Goal: Information Seeking & Learning: Check status

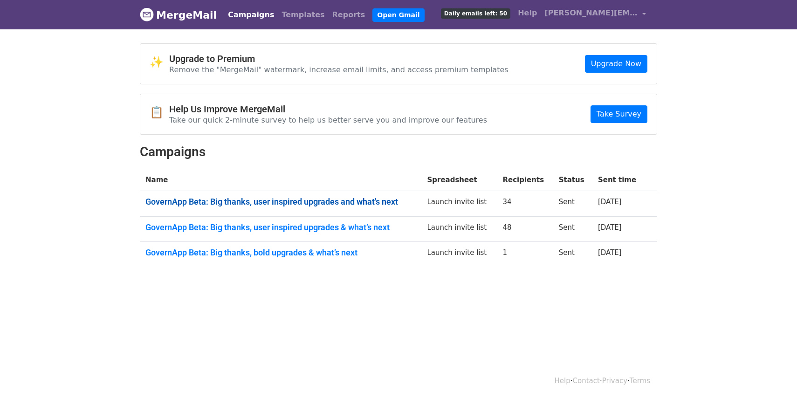
click at [267, 201] on link "GovernApp Beta: Big thanks, user inspired upgrades and what's next" at bounding box center [280, 202] width 270 height 10
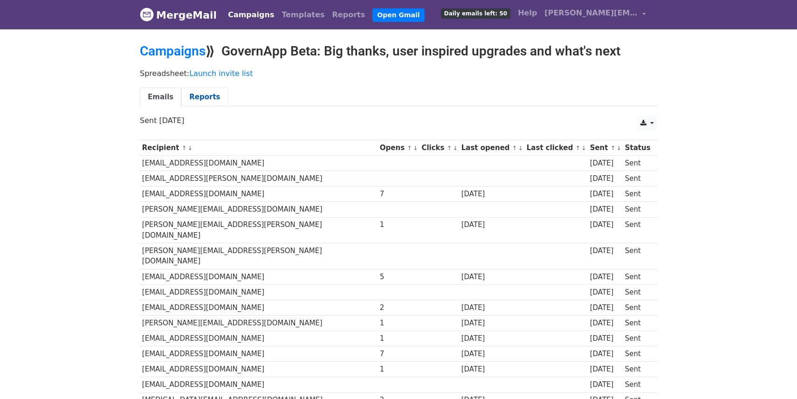
click at [200, 92] on link "Reports" at bounding box center [204, 97] width 47 height 19
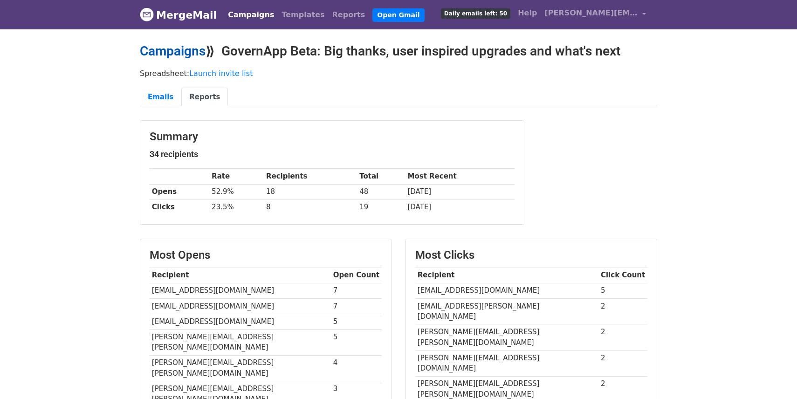
click at [178, 48] on link "Campaigns" at bounding box center [173, 50] width 66 height 15
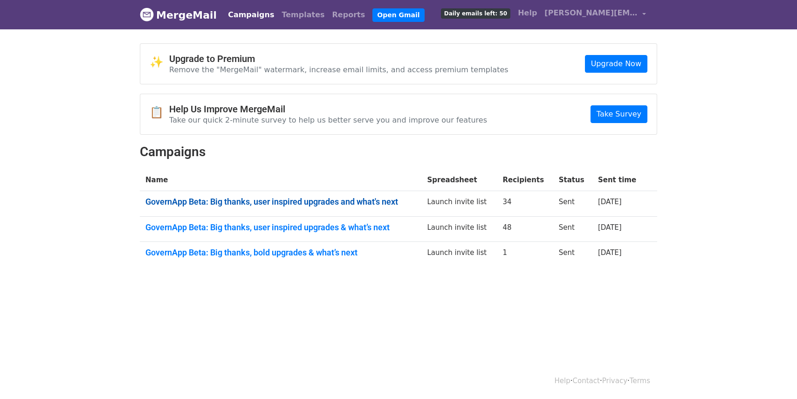
click at [280, 201] on link "GovernApp Beta: Big thanks, user inspired upgrades and what's next" at bounding box center [280, 202] width 270 height 10
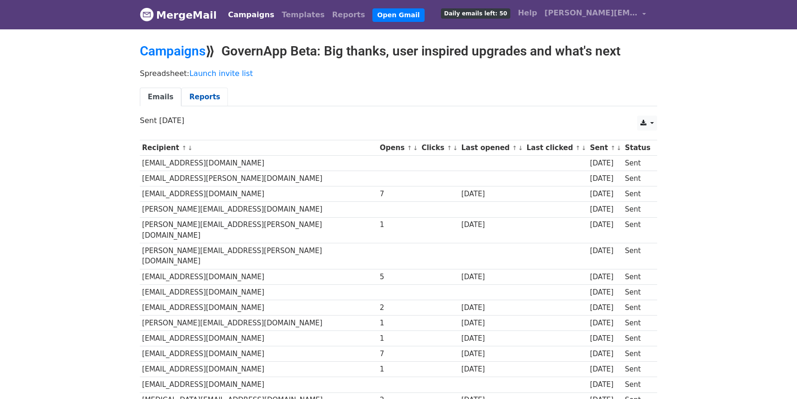
click at [197, 99] on link "Reports" at bounding box center [204, 97] width 47 height 19
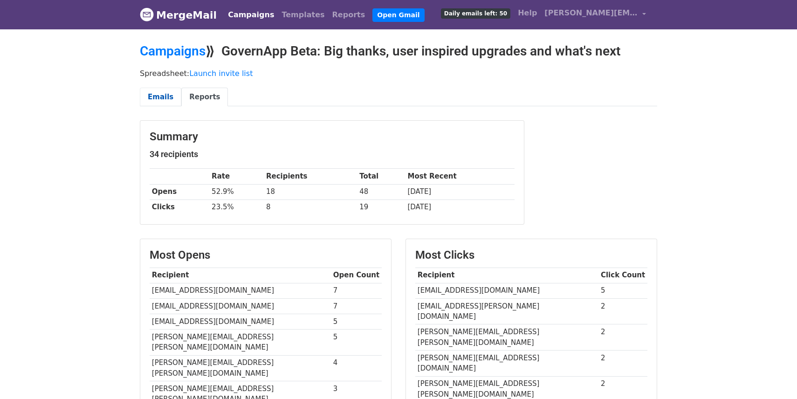
click at [161, 99] on link "Emails" at bounding box center [161, 97] width 42 height 19
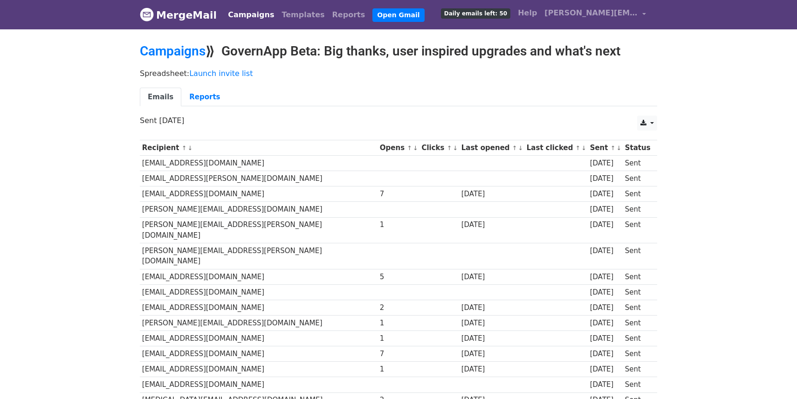
click at [175, 42] on body "MergeMail Campaigns Templates Reports Open Gmail Daily emails left: 50 Help lee…" at bounding box center [398, 404] width 797 height 809
click at [173, 45] on link "Campaigns" at bounding box center [173, 50] width 66 height 15
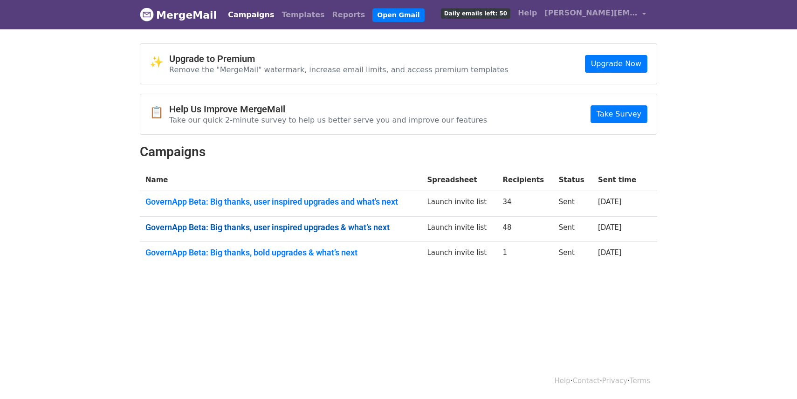
click at [304, 228] on link "GovernApp Beta: Big thanks, user inspired upgrades & what’s next" at bounding box center [280, 227] width 270 height 10
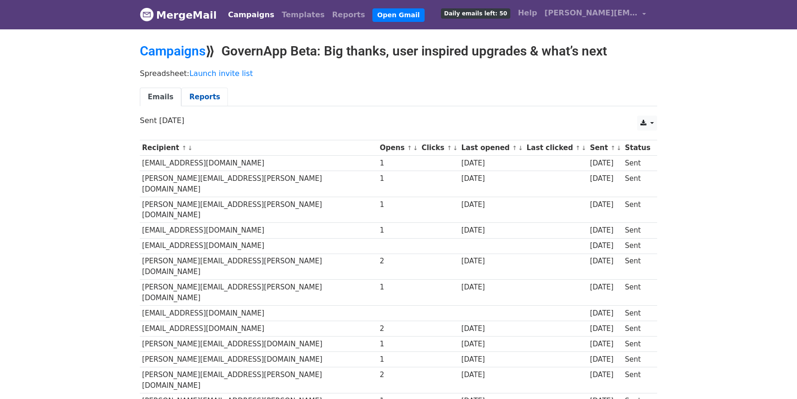
click at [194, 96] on link "Reports" at bounding box center [204, 97] width 47 height 19
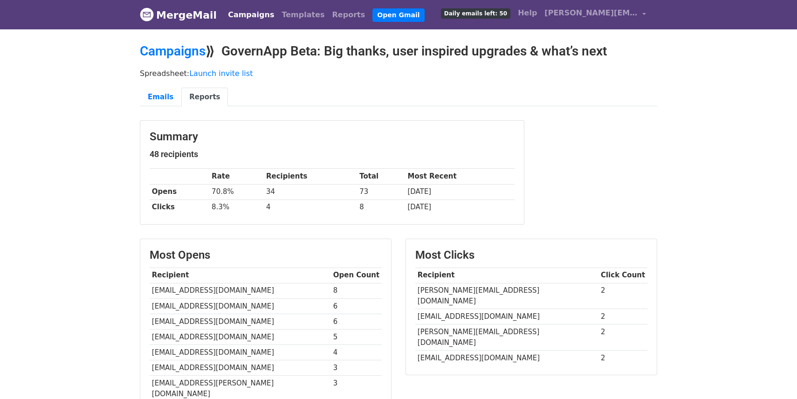
click at [180, 14] on link "MergeMail" at bounding box center [178, 15] width 77 height 20
